Goal: Information Seeking & Learning: Find specific fact

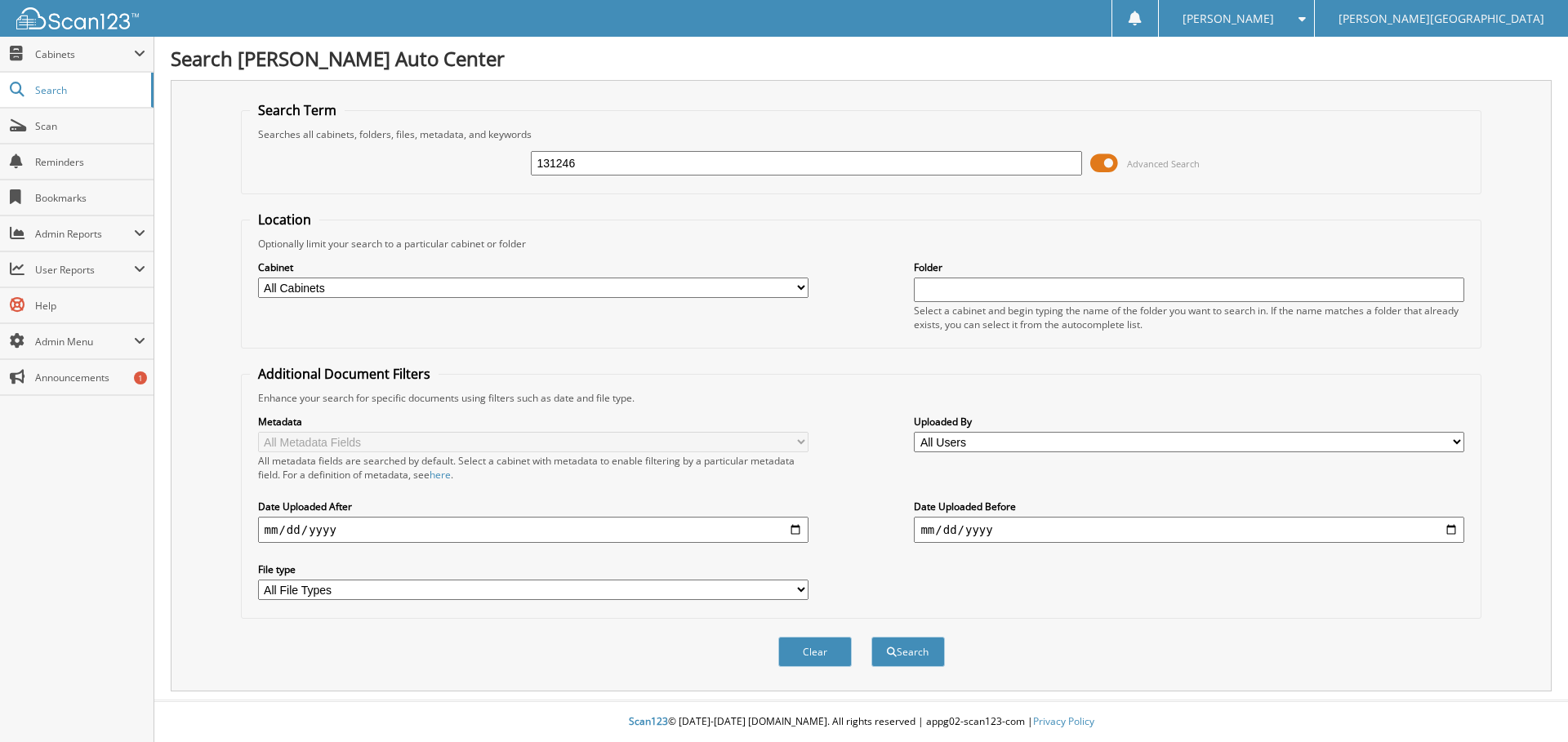
type input "131246"
click at [871, 636] on button "Search" at bounding box center [907, 651] width 73 height 31
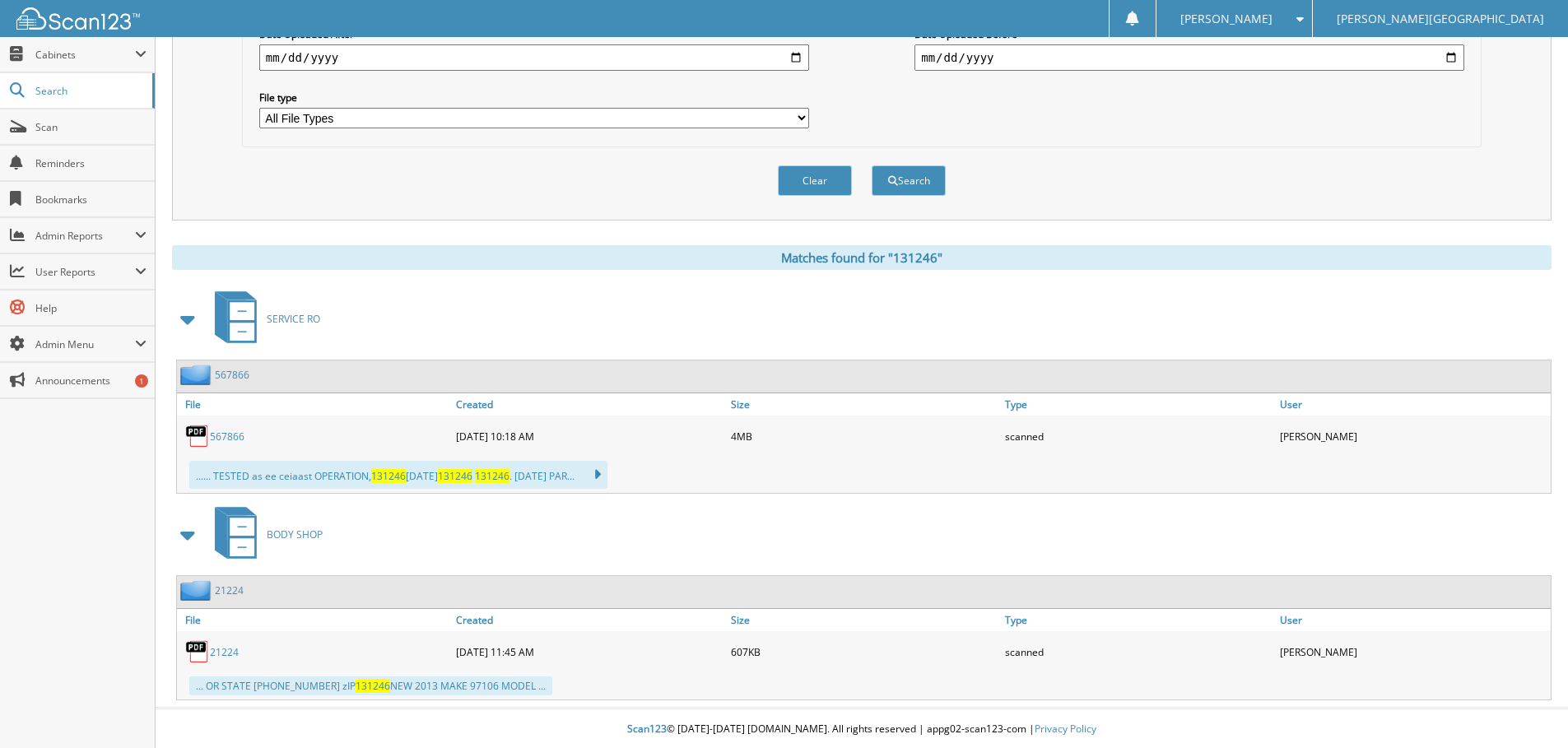
scroll to position [479, 0]
click at [226, 431] on link "567866" at bounding box center [227, 434] width 35 height 14
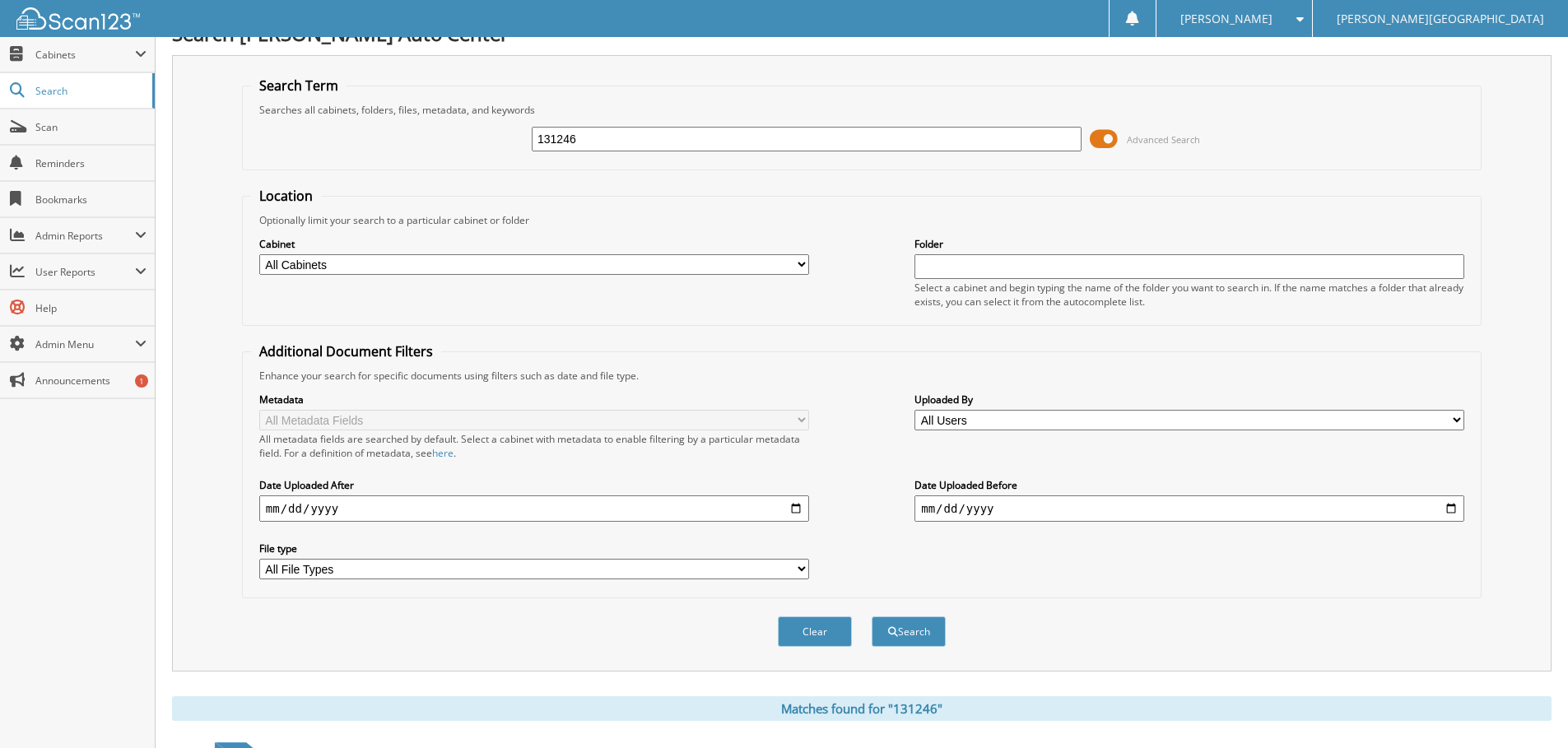
scroll to position [0, 0]
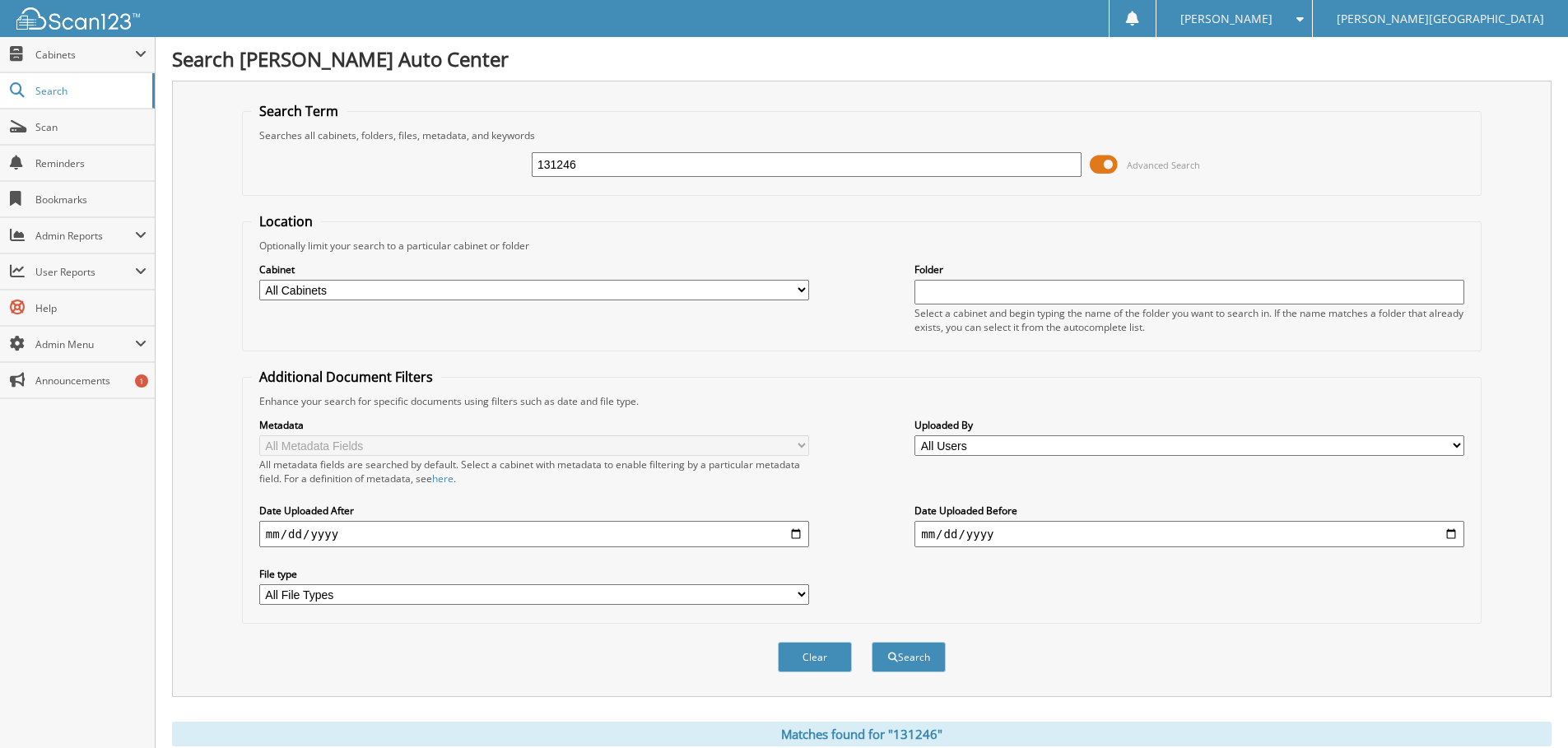
drag, startPoint x: 588, startPoint y: 170, endPoint x: 502, endPoint y: 174, distance: 86.1
click at [502, 174] on div "131246 Advanced Search" at bounding box center [862, 164] width 1222 height 44
type input "568206"
click at [871, 641] on button "Search" at bounding box center [908, 656] width 74 height 31
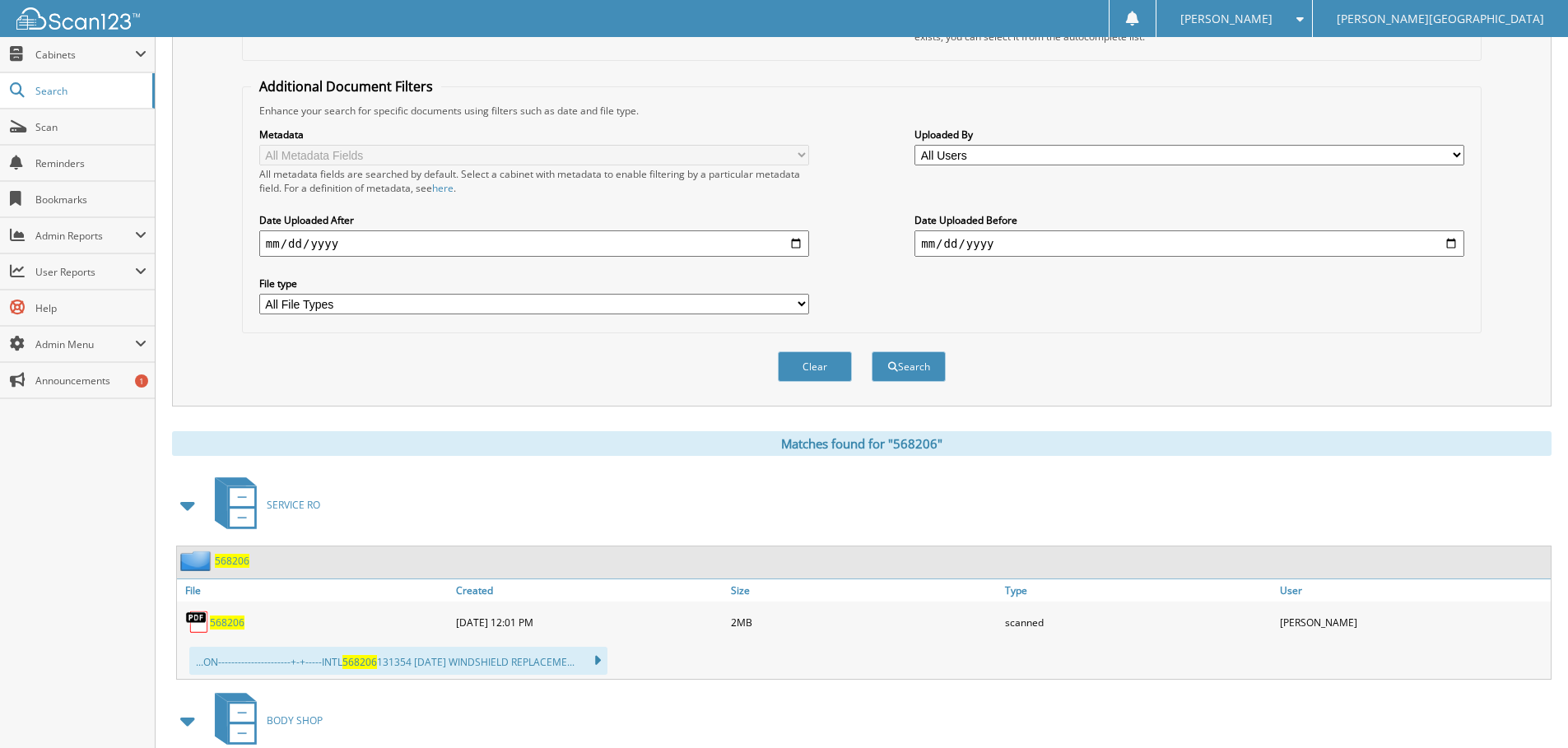
scroll to position [329, 0]
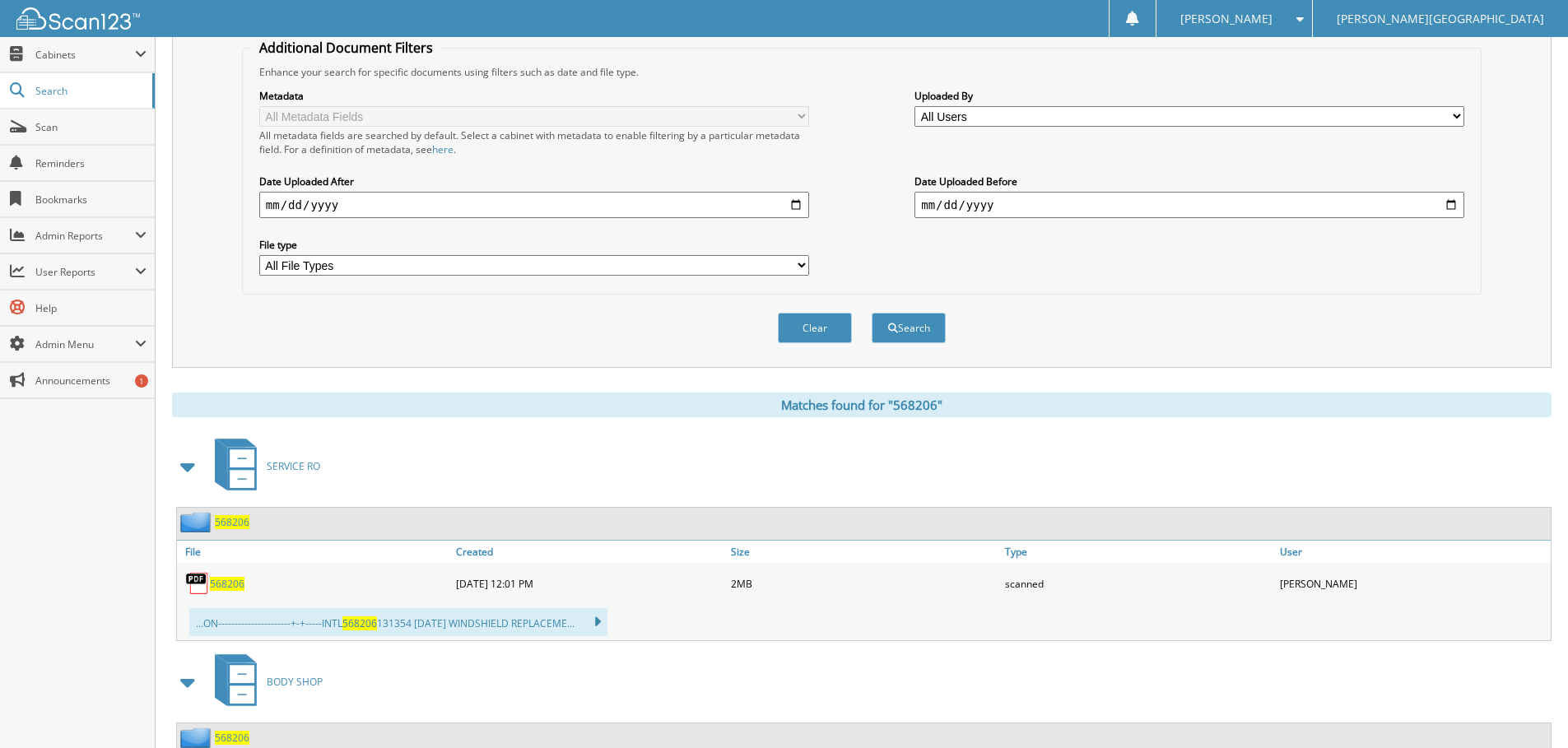
click at [231, 582] on span "568206" at bounding box center [227, 583] width 35 height 14
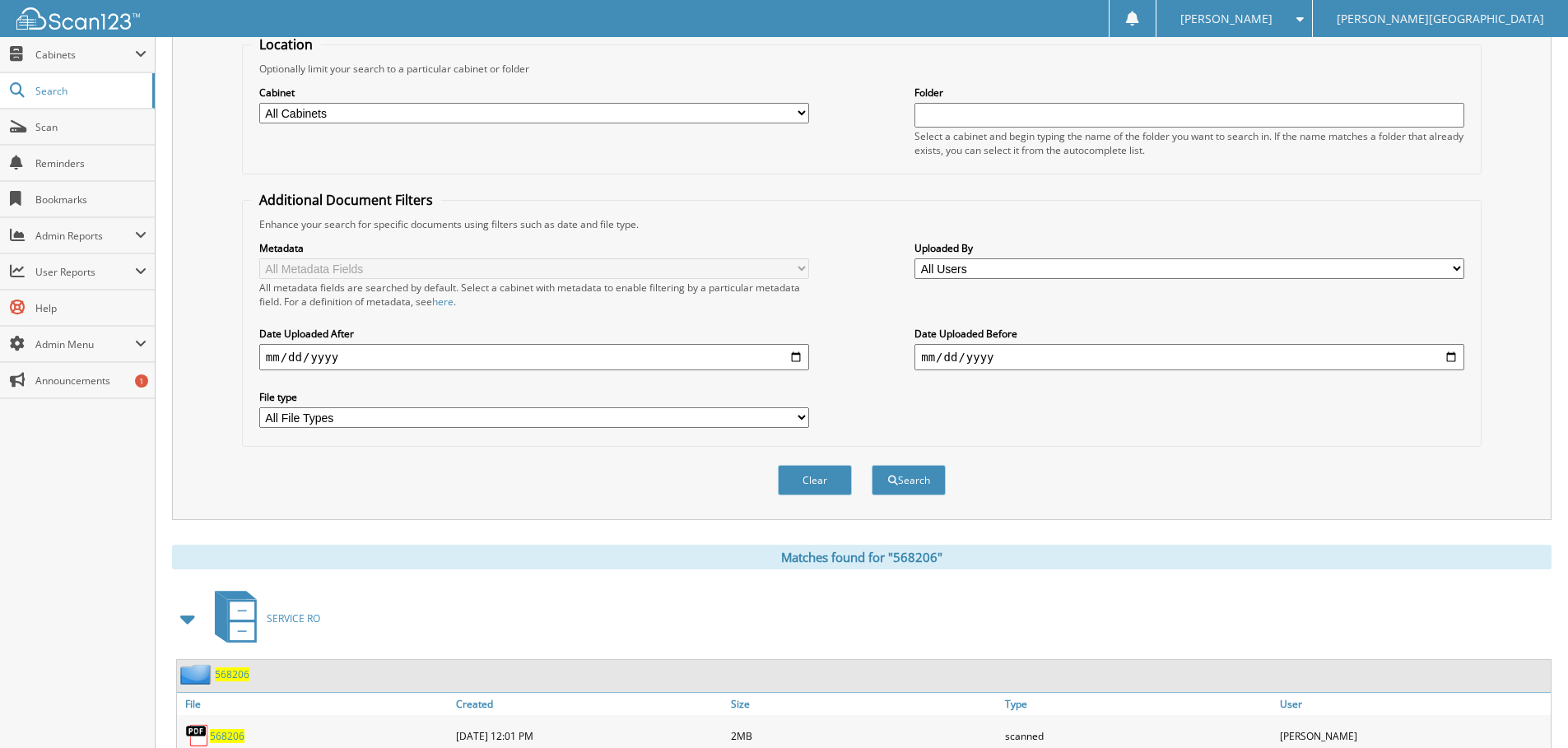
scroll to position [0, 0]
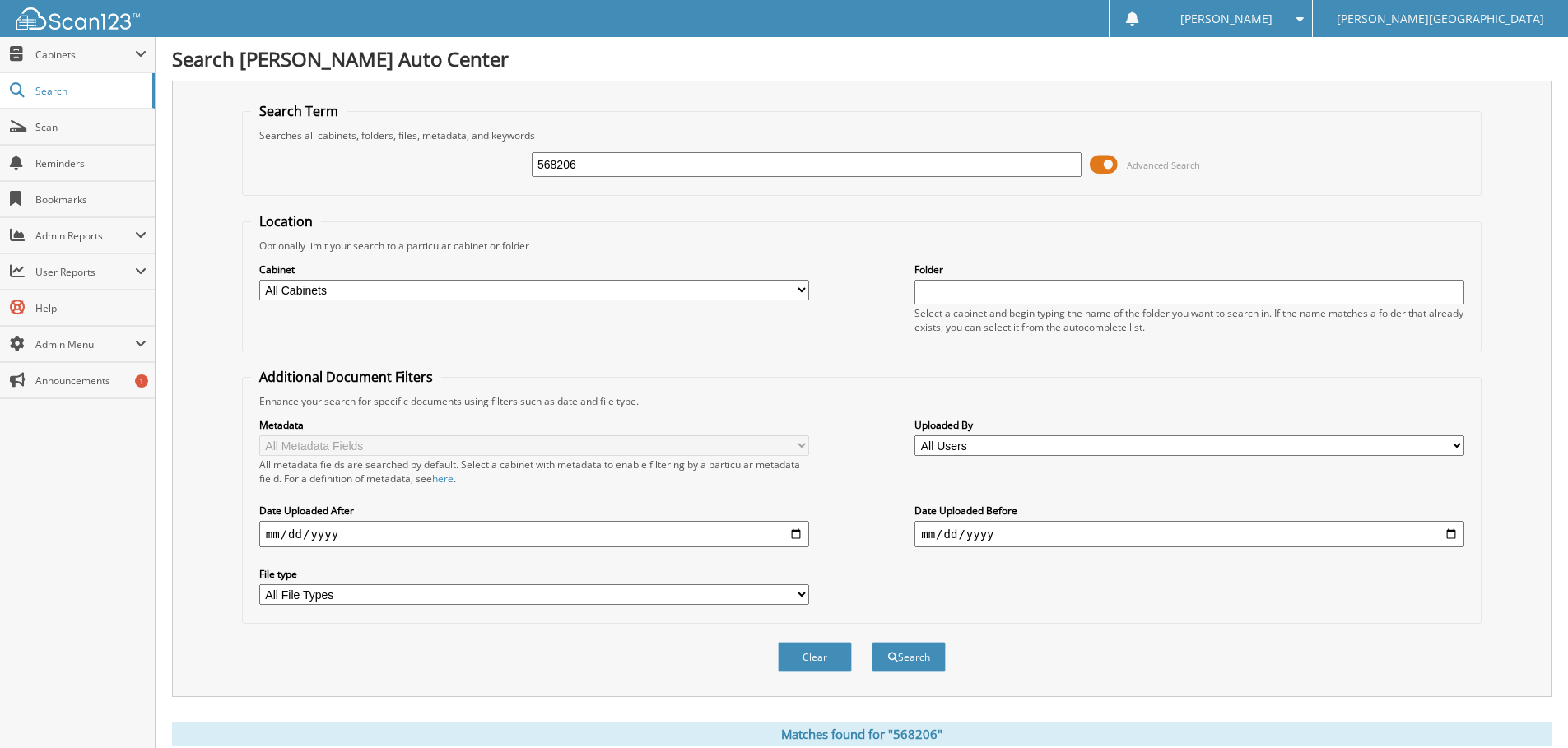
drag, startPoint x: 602, startPoint y: 161, endPoint x: 495, endPoint y: 161, distance: 107.0
click at [495, 161] on div "568206 Advanced Search" at bounding box center [862, 164] width 1222 height 44
type input "568261"
click at [871, 641] on button "Search" at bounding box center [908, 656] width 74 height 31
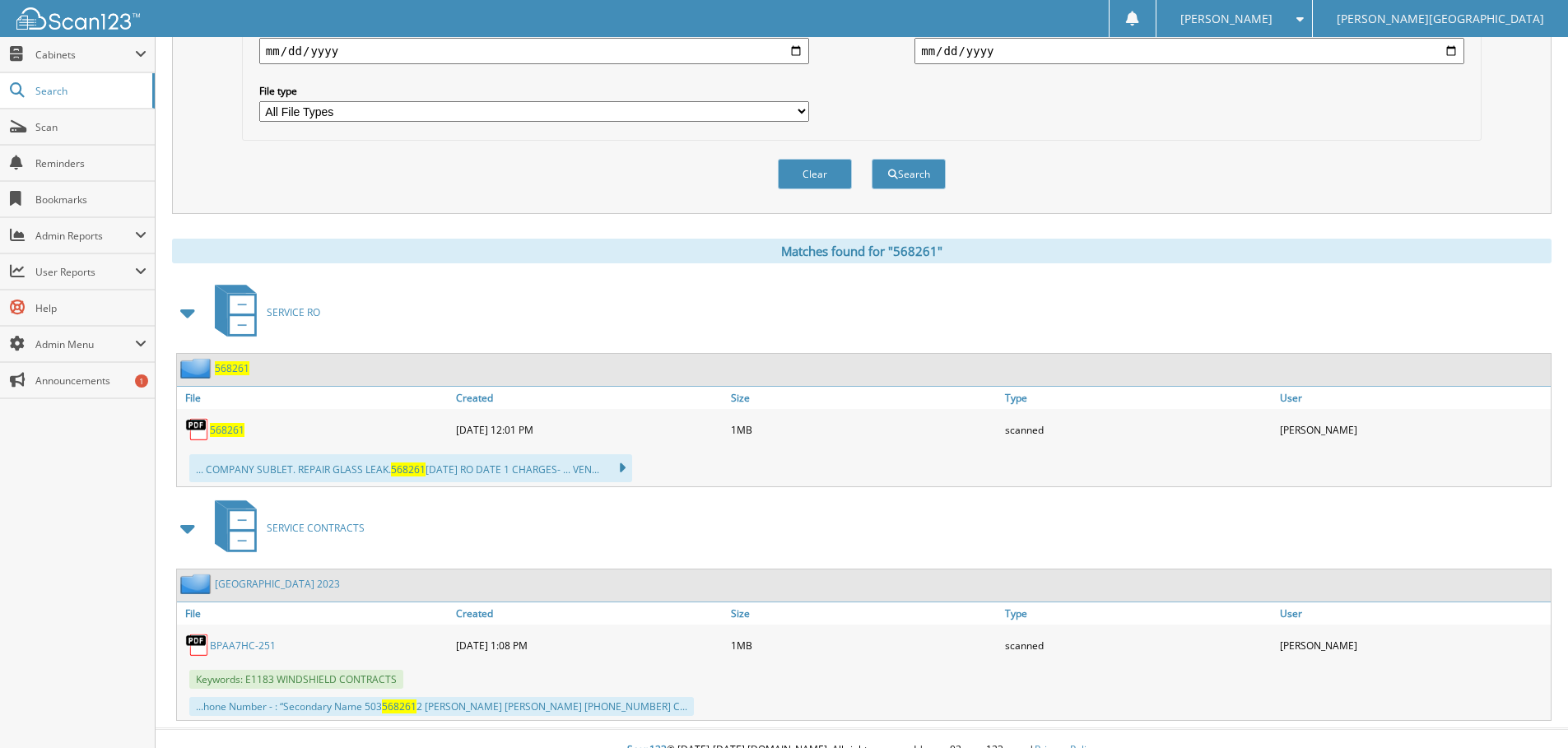
scroll to position [493, 0]
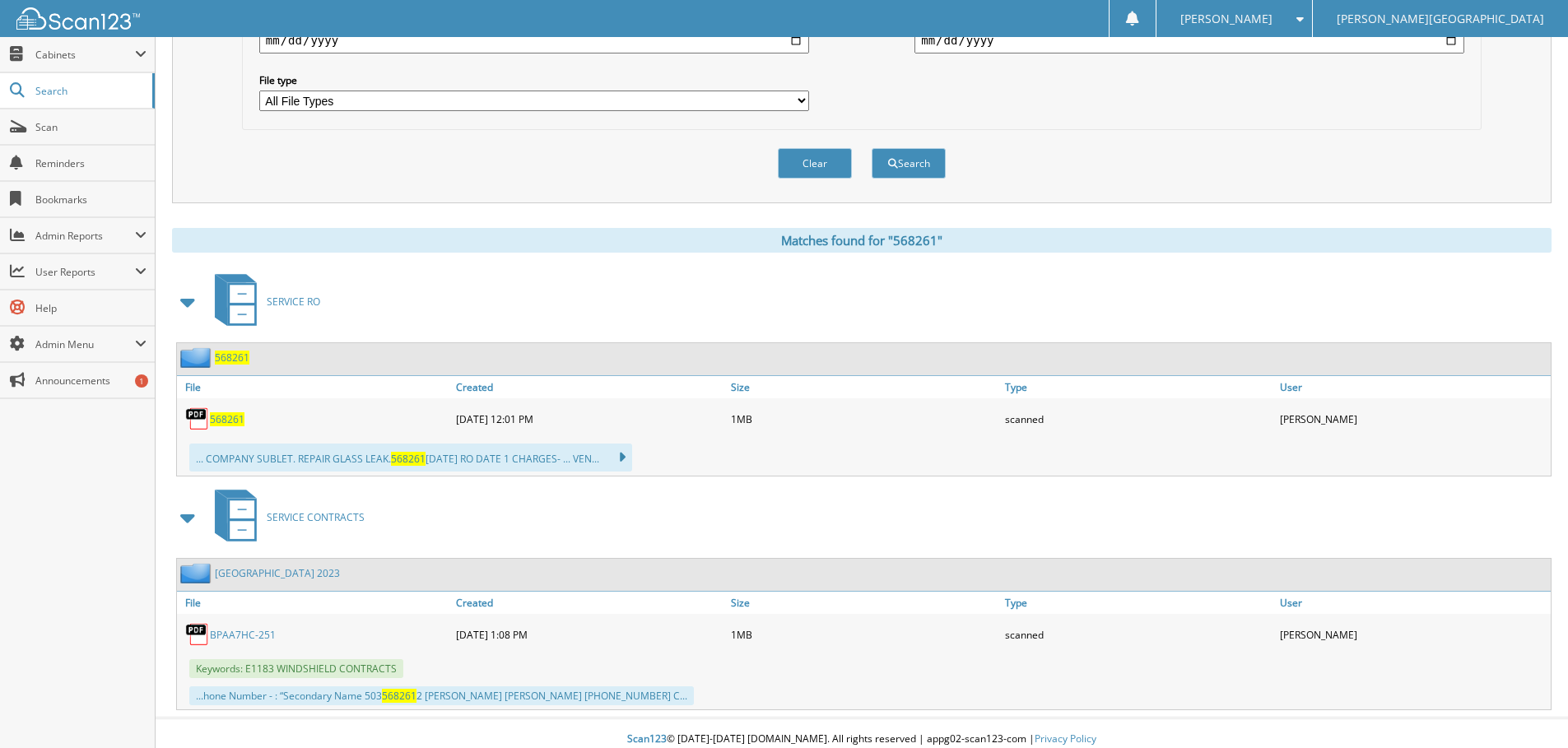
click at [228, 418] on span "568261" at bounding box center [227, 419] width 35 height 14
